Goal: Task Accomplishment & Management: Manage account settings

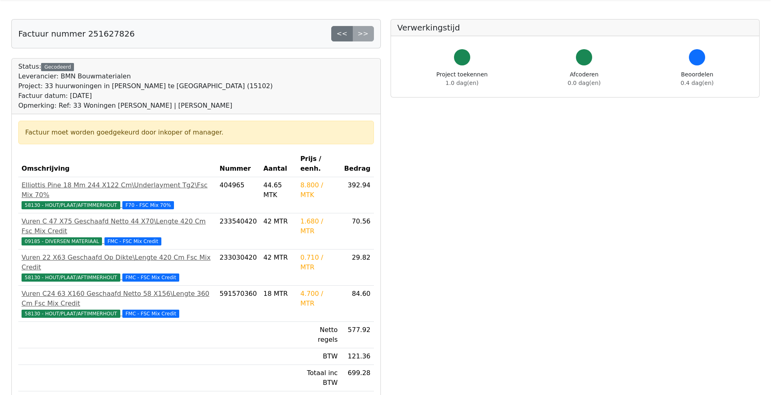
scroll to position [41, 0]
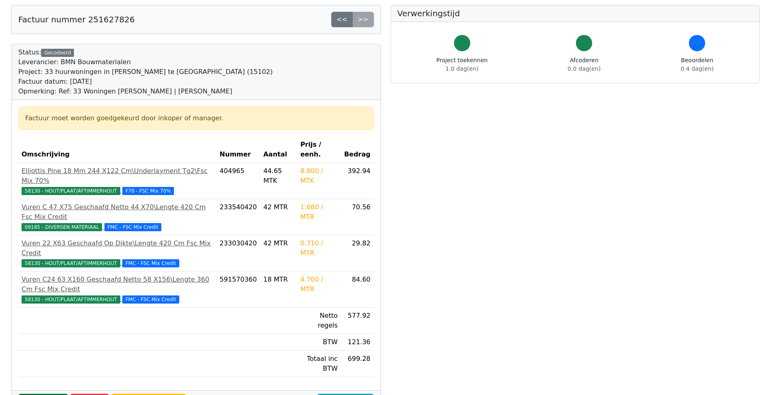
click at [39, 394] on link "Goedkeuren" at bounding box center [43, 401] width 50 height 15
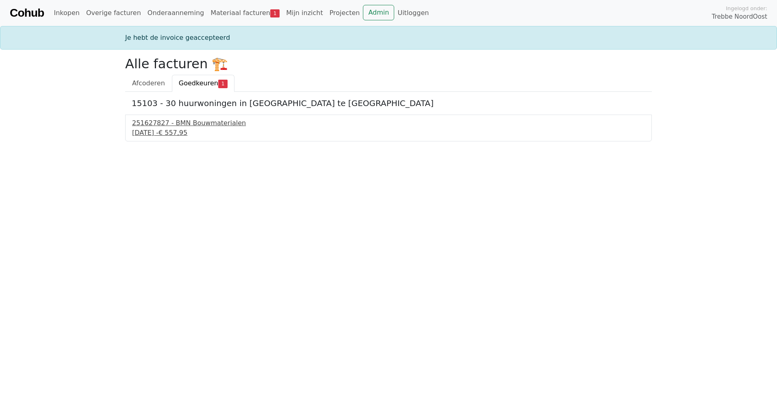
click at [211, 122] on div "251627827 - BMN Bouwmaterialen" at bounding box center [388, 123] width 513 height 10
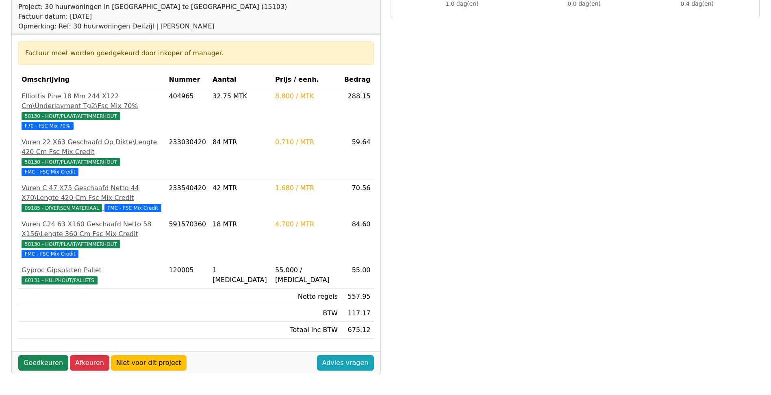
scroll to position [163, 0]
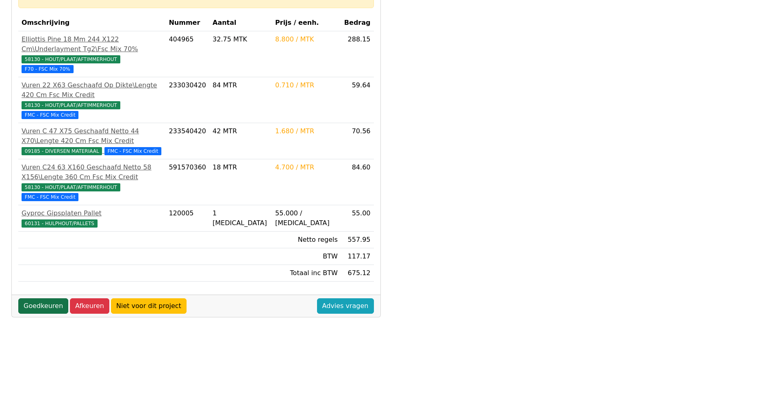
click at [33, 298] on link "Goedkeuren" at bounding box center [43, 305] width 50 height 15
